Goal: Task Accomplishment & Management: Manage account settings

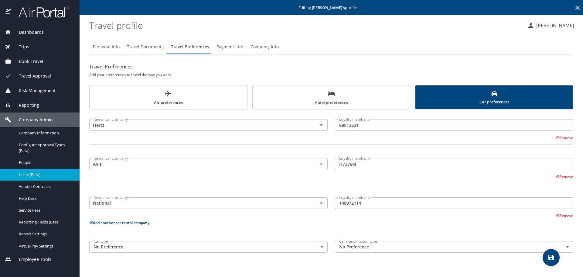
click at [576, 7] on icon at bounding box center [577, 7] width 7 height 7
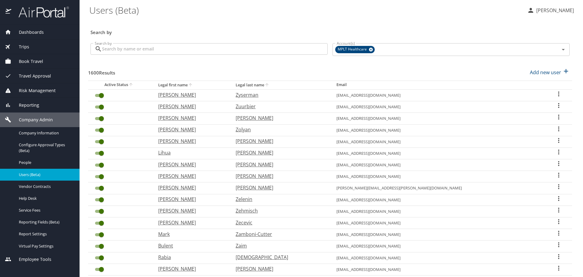
click at [246, 49] on input "Search by" at bounding box center [215, 49] width 226 height 12
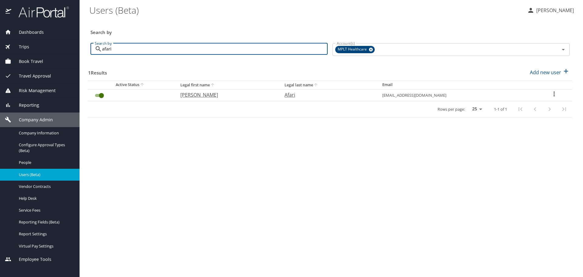
type input "afari"
click at [199, 94] on p "[PERSON_NAME]" at bounding box center [226, 94] width 92 height 7
select select "US"
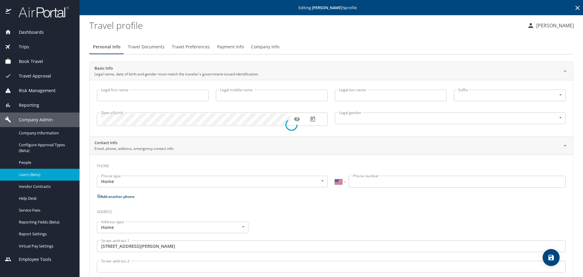
type input "[PERSON_NAME]"
type input "A"
type input "Afari"
type input "[DEMOGRAPHIC_DATA]"
type input "DARLINGTON"
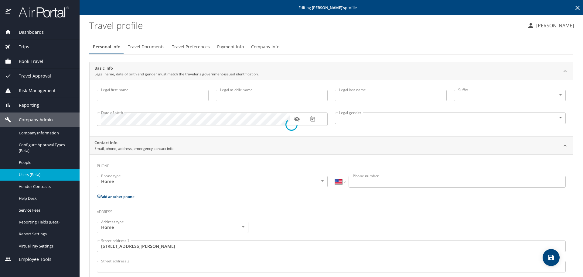
type input "AFARI"
select select "CO"
type input "13141994"
type input "[GEOGRAPHIC_DATA]"
type input "[US_STATE]"
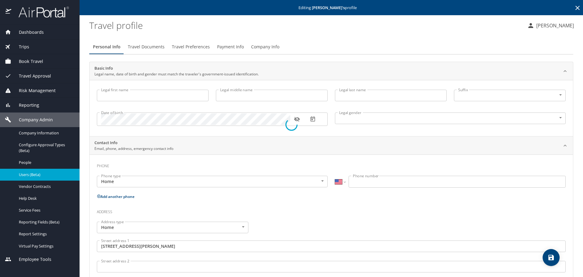
type input "[GEOGRAPHIC_DATA]"
type input "[US_STATE]"
select select "US"
select select "MM"
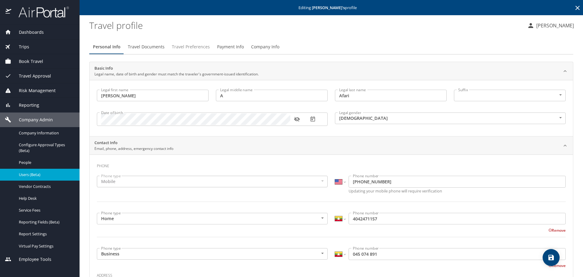
click at [184, 46] on span "Travel Preferences" at bounding box center [191, 47] width 38 height 8
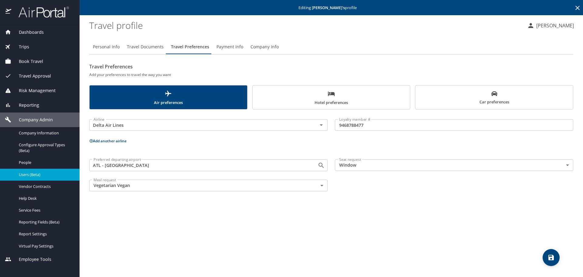
click at [308, 99] on span "Hotel preferences" at bounding box center [331, 98] width 150 height 16
